Goal: Use online tool/utility

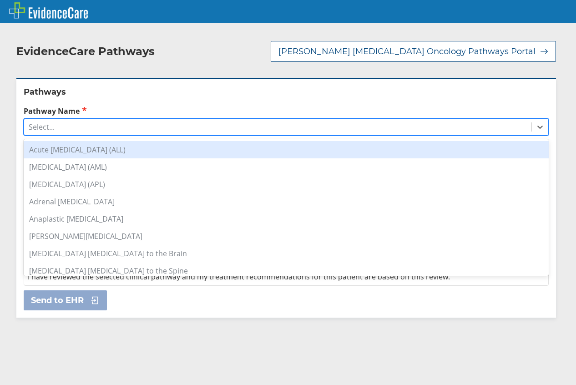
click at [126, 126] on div "Select..." at bounding box center [278, 126] width 508 height 15
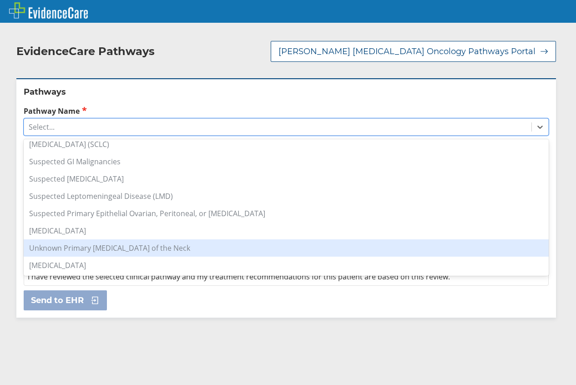
scroll to position [675, 0]
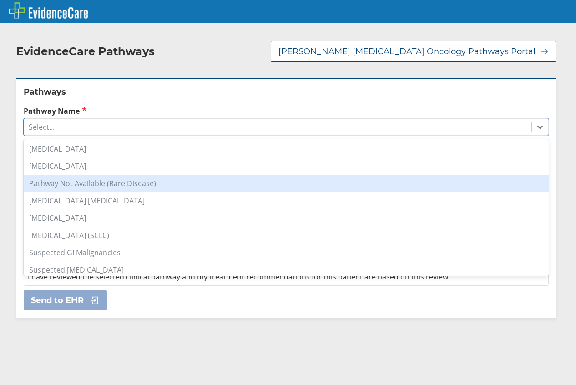
click at [112, 184] on div "Pathway Not Available (Rare Disease)" at bounding box center [286, 183] width 525 height 17
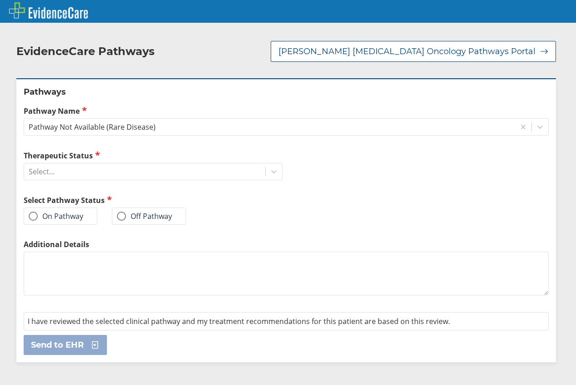
click at [75, 215] on label "On Pathway" at bounding box center [56, 216] width 55 height 9
click at [0, 0] on input "On Pathway" at bounding box center [0, 0] width 0 height 0
click at [83, 171] on div "Select..." at bounding box center [144, 171] width 241 height 15
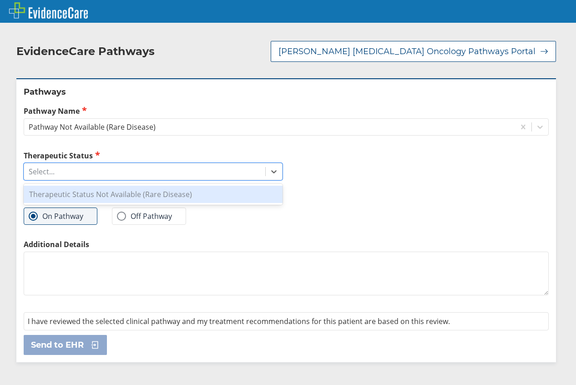
click at [90, 198] on div "Therapeutic Status Not Available (Rare Disease)" at bounding box center [153, 194] width 259 height 17
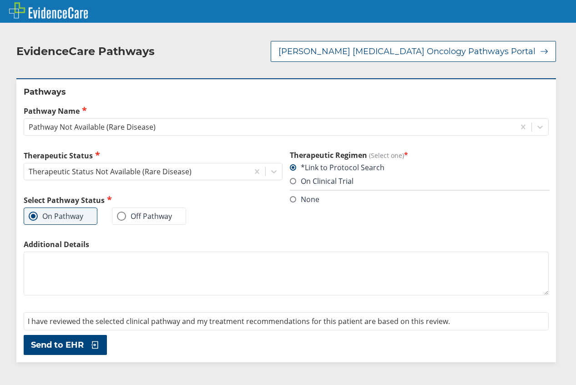
click at [68, 348] on span "Send to EHR" at bounding box center [57, 345] width 53 height 11
